Goal: Check status

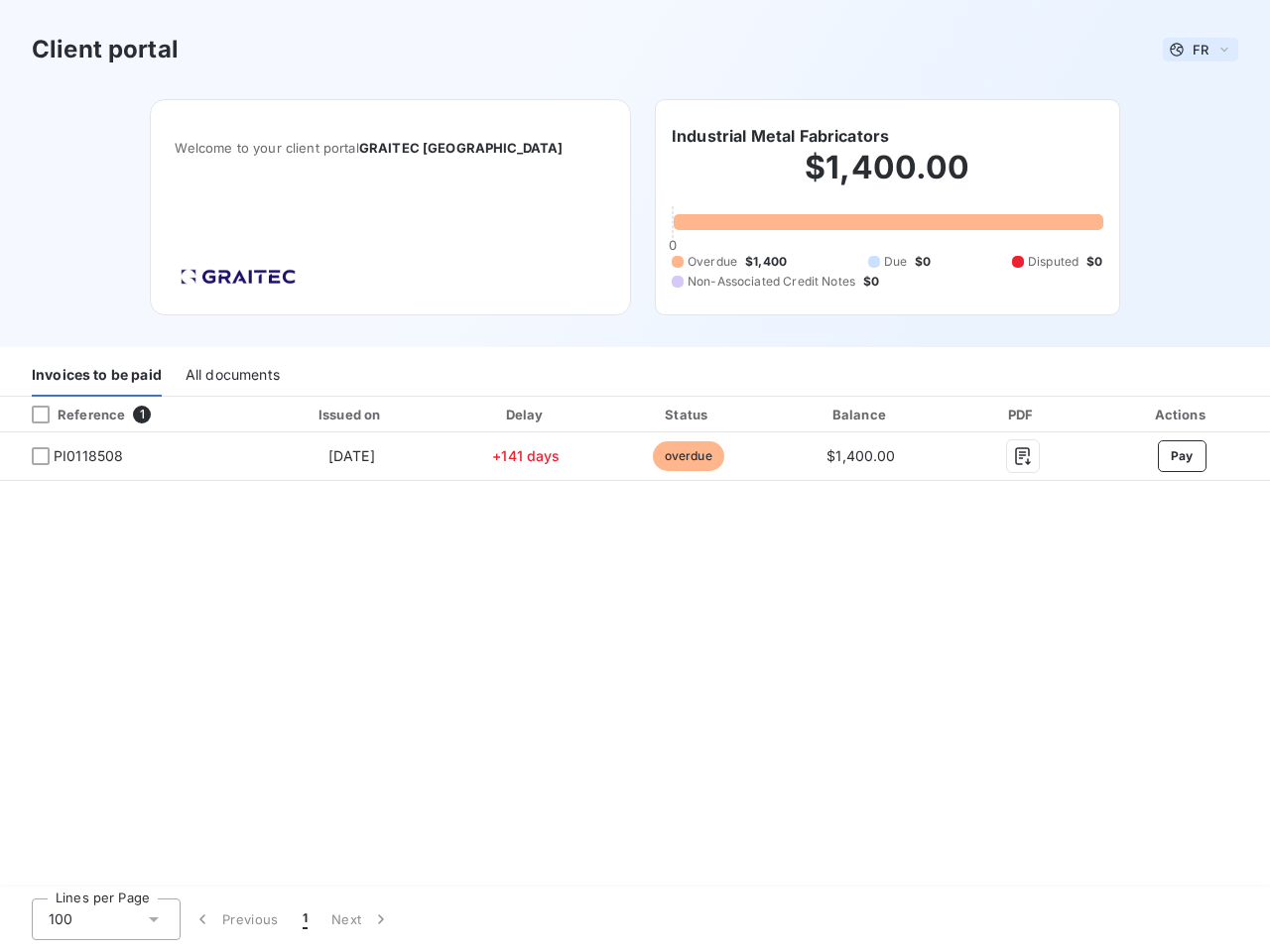
click at [1200, 50] on span "FR" at bounding box center [1200, 50] width 16 height 16
click at [780, 135] on h6 "Industrial Metal Fabricators" at bounding box center [780, 135] width 217 height 24
click at [97, 375] on div "Invoices to be paid" at bounding box center [97, 376] width 129 height 42
click at [231, 375] on div "All documents" at bounding box center [232, 376] width 95 height 42
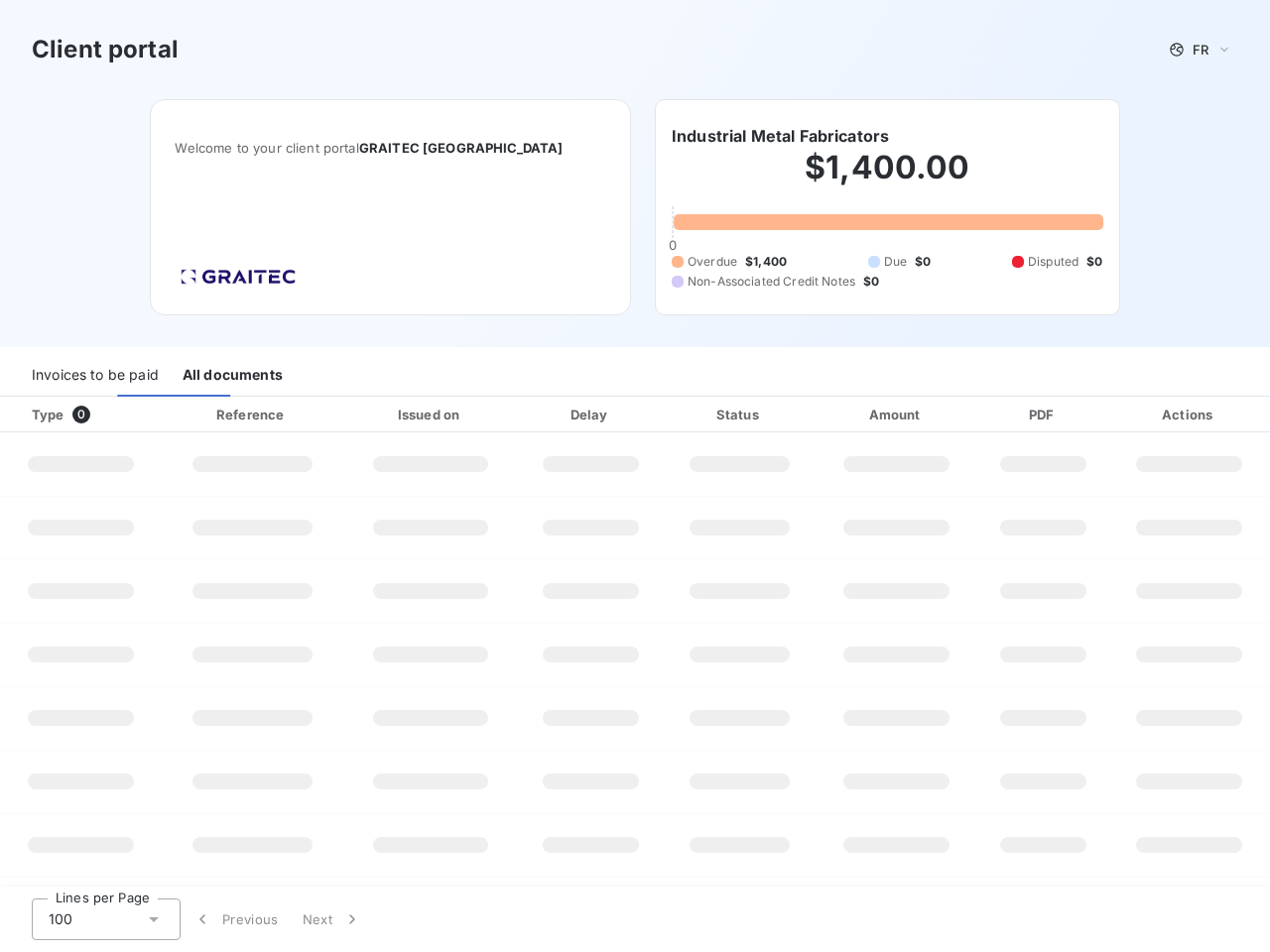
click at [127, 414] on div at bounding box center [121, 414] width 20 height 20
click at [41, 414] on div "Type 0" at bounding box center [88, 414] width 136 height 20
click at [351, 414] on div "Issued on" at bounding box center [430, 414] width 166 height 20
click at [526, 414] on div "Delay" at bounding box center [591, 414] width 137 height 20
click at [687, 414] on div "Status" at bounding box center [739, 414] width 143 height 20
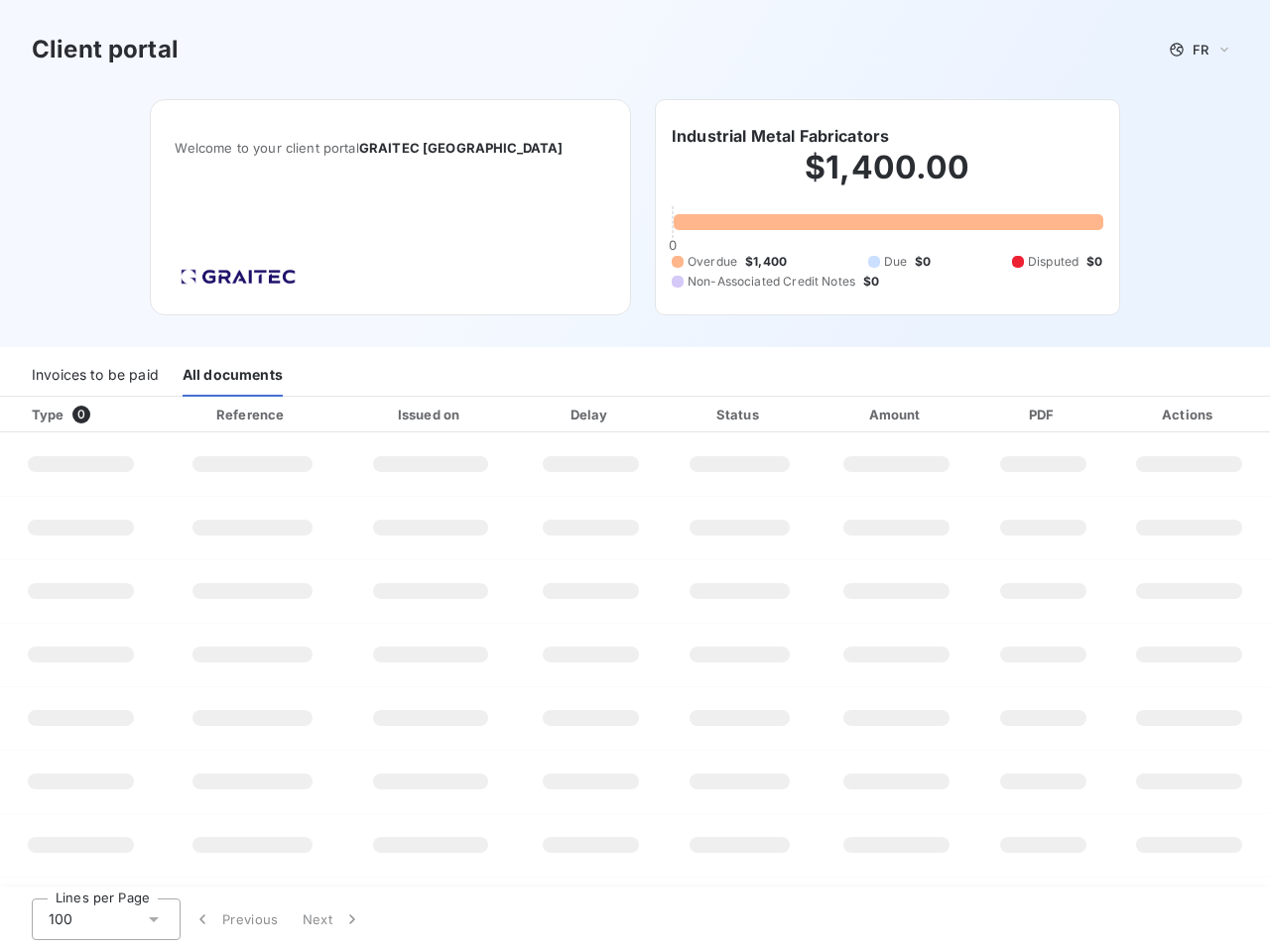
click at [861, 414] on div "Amount" at bounding box center [896, 414] width 154 height 20
